Goal: Check status

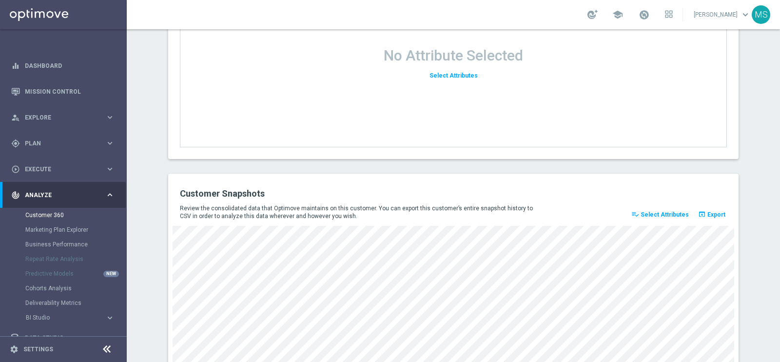
scroll to position [1328, 0]
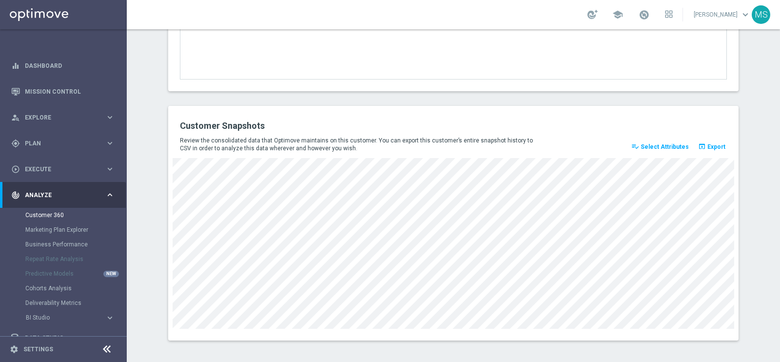
drag, startPoint x: 562, startPoint y: 337, endPoint x: 544, endPoint y: 334, distance: 18.3
click at [544, 334] on div "Customer Snapshots Review the consolidated data that Optimove maintains on this…" at bounding box center [453, 223] width 570 height 234
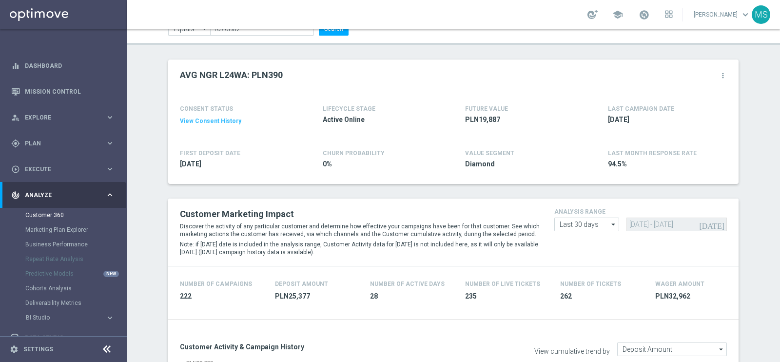
scroll to position [0, 0]
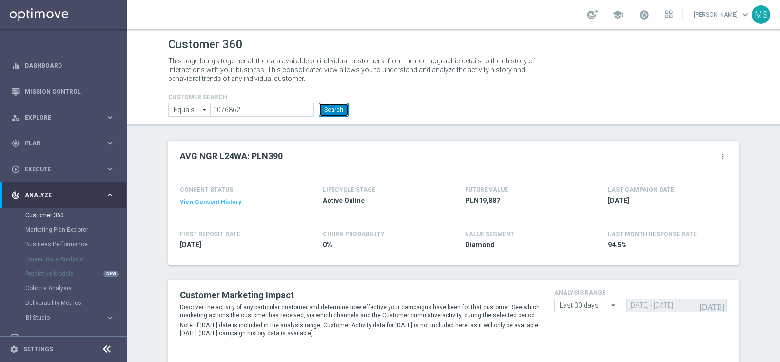
click at [325, 115] on button "Search" at bounding box center [334, 110] width 30 height 14
click at [254, 113] on input "1076862" at bounding box center [262, 110] width 104 height 14
paste input "42723"
type input "1042723"
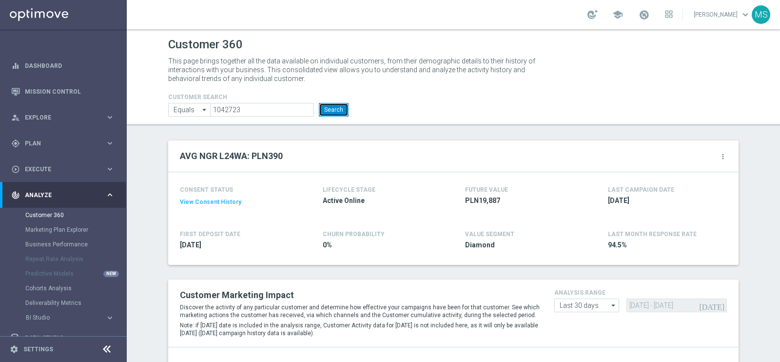
click at [334, 110] on button "Search" at bounding box center [334, 110] width 30 height 14
